Goal: Task Accomplishment & Management: Manage account settings

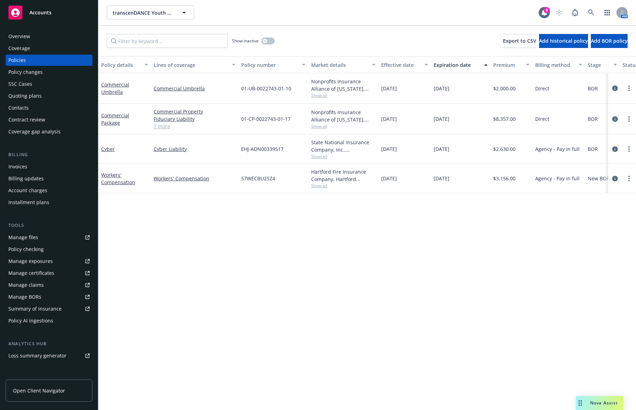
click at [411, 217] on div "Policy details Lines of coverage Policy number Market details Effective date Ex…" at bounding box center [367, 233] width 538 height 354
click at [266, 39] on div "button" at bounding box center [265, 41] width 5 height 5
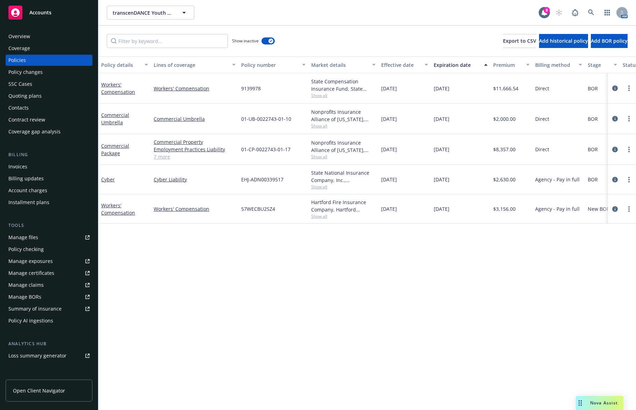
click at [452, 68] on div "Expiration date" at bounding box center [457, 64] width 46 height 7
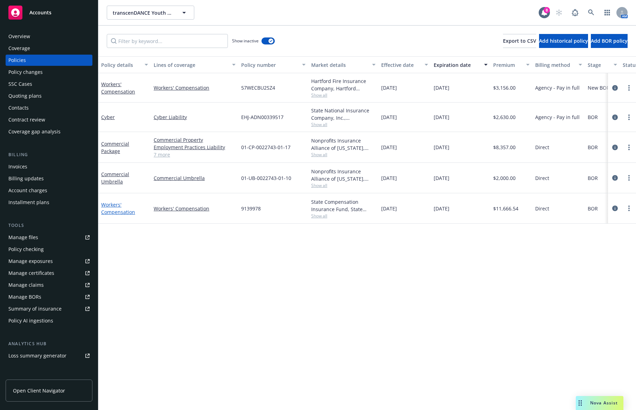
click at [117, 204] on link "Workers' Compensation" at bounding box center [118, 208] width 34 height 14
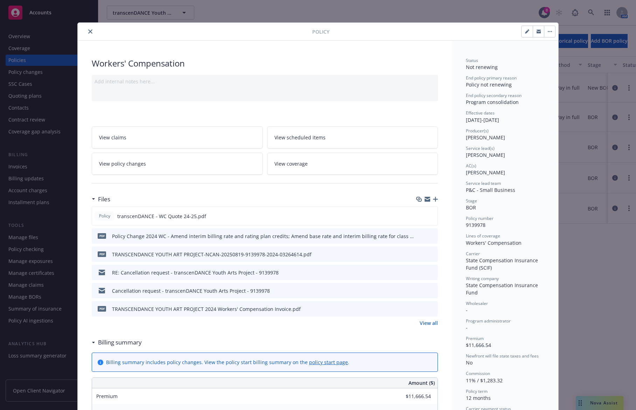
click at [92, 30] on div at bounding box center [197, 31] width 232 height 8
click at [90, 31] on icon "close" at bounding box center [90, 31] width 4 height 4
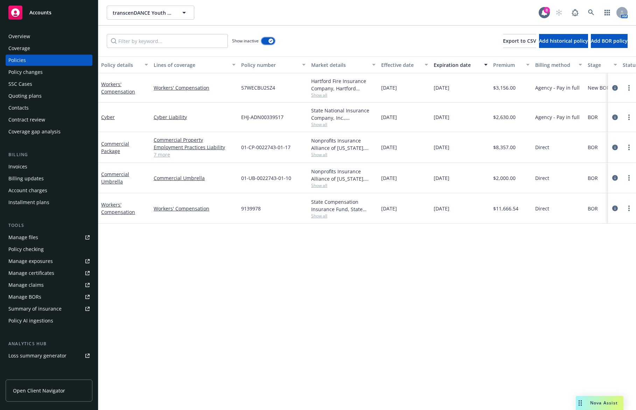
click at [272, 42] on icon "button" at bounding box center [271, 41] width 3 height 2
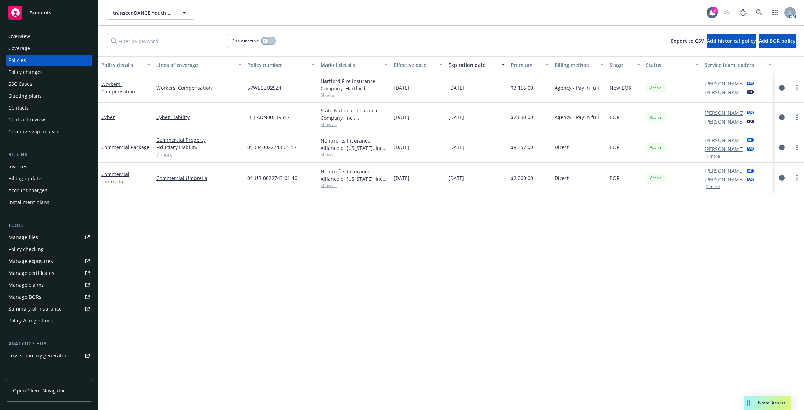
click at [266, 42] on icon "button" at bounding box center [265, 41] width 3 height 3
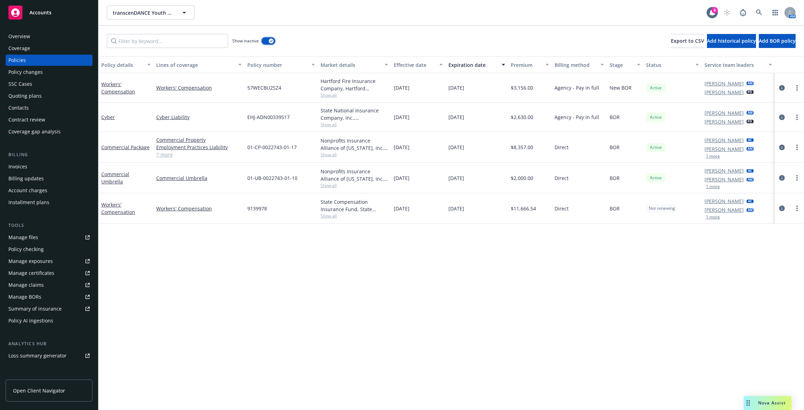
click at [266, 42] on button "button" at bounding box center [268, 40] width 13 height 7
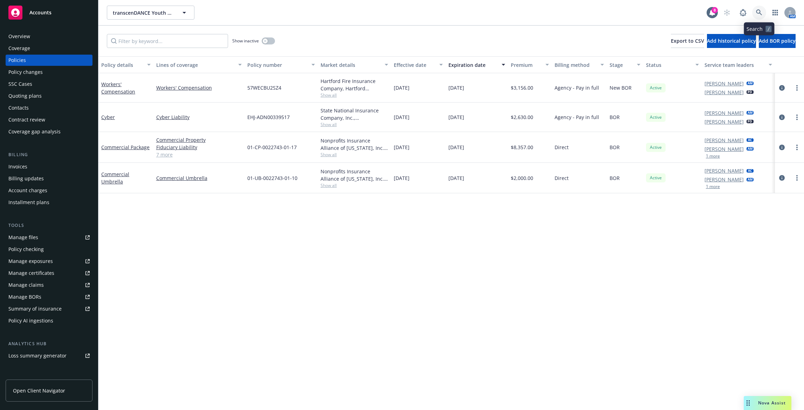
click at [636, 12] on icon at bounding box center [759, 12] width 6 height 6
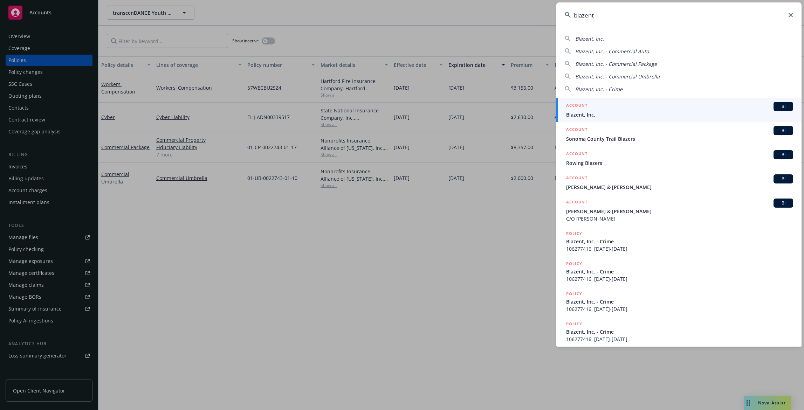
type input "blazent"
click at [636, 94] on div "Blazent, Inc. Blazent, Inc. - Commercial Auto Blazent, Inc. - Commercial Packag…" at bounding box center [678, 187] width 245 height 319
click at [636, 106] on div "ACCOUNT BI" at bounding box center [679, 106] width 227 height 9
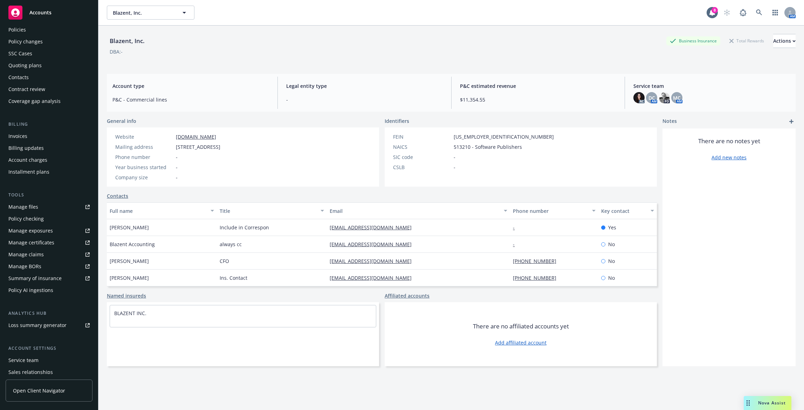
scroll to position [70, 0]
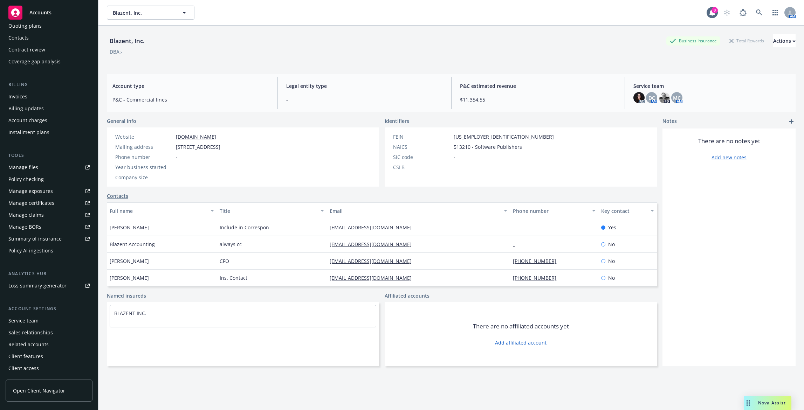
click at [49, 322] on div "Service team" at bounding box center [48, 320] width 81 height 11
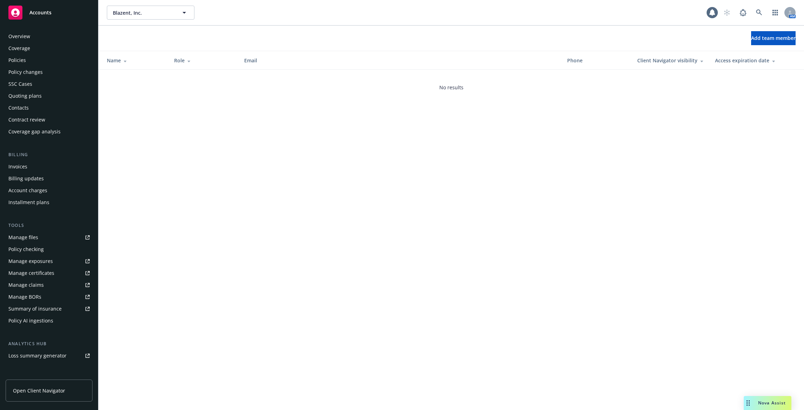
scroll to position [70, 0]
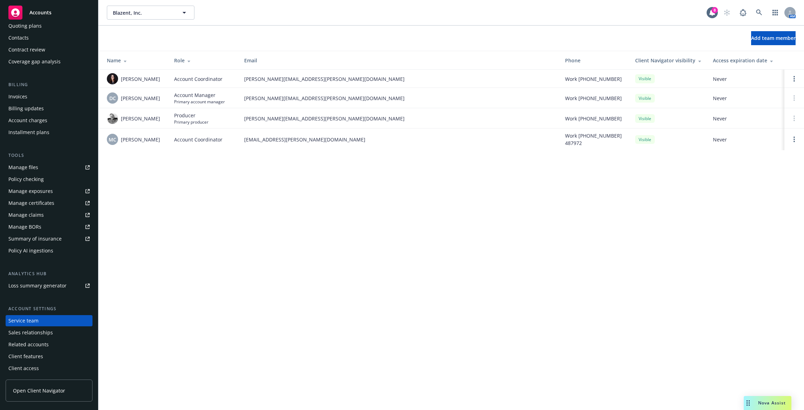
click at [623, 215] on div "Blazent, Inc. Blazent, Inc. 8 AM Add team member Name Role Email Phone Client N…" at bounding box center [450, 205] width 705 height 410
click at [636, 76] on link "Open options" at bounding box center [794, 79] width 8 height 8
click at [636, 63] on link "Remove account coordinator" at bounding box center [747, 59] width 84 height 14
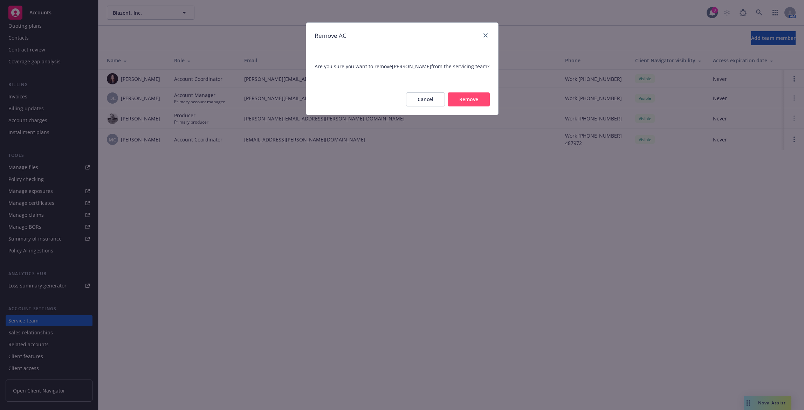
click at [477, 99] on button "Remove" at bounding box center [469, 99] width 42 height 14
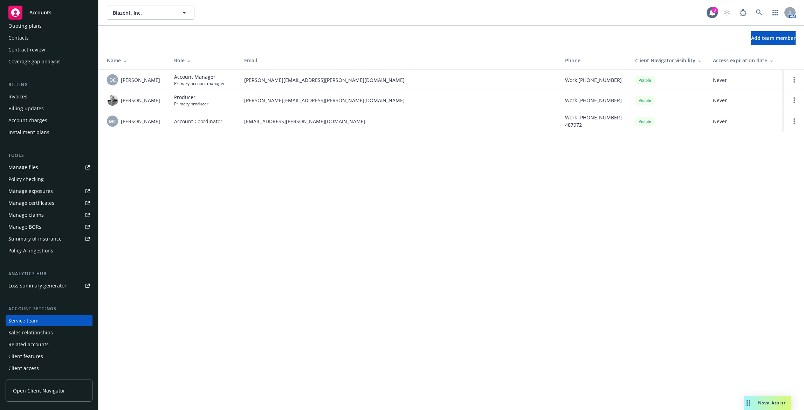
click at [610, 170] on div "Blazent, Inc. Blazent, Inc. 8 AM Add team member Name Role Email Phone Client N…" at bounding box center [450, 205] width 705 height 410
